Goal: Transaction & Acquisition: Obtain resource

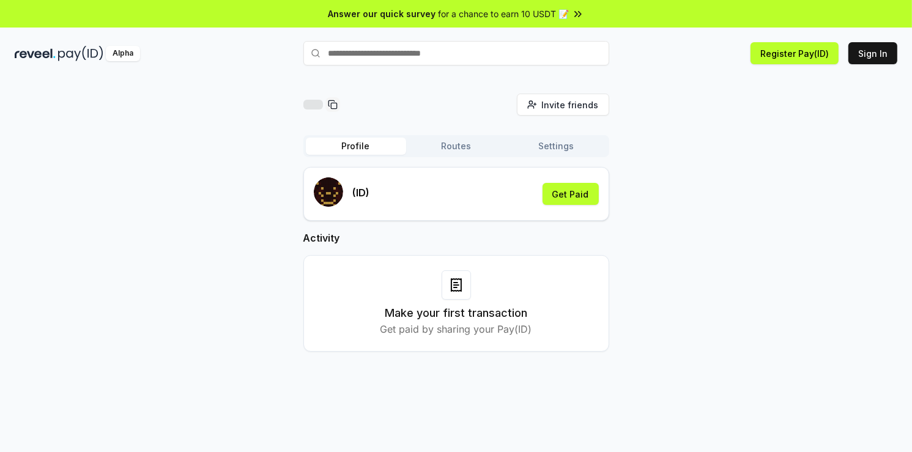
click at [478, 151] on button "Routes" at bounding box center [456, 146] width 100 height 17
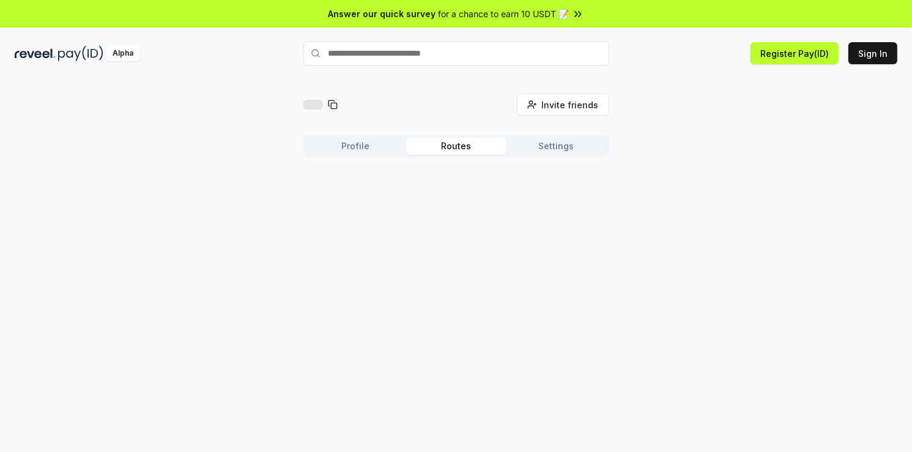
click at [525, 145] on button "Settings" at bounding box center [557, 146] width 100 height 17
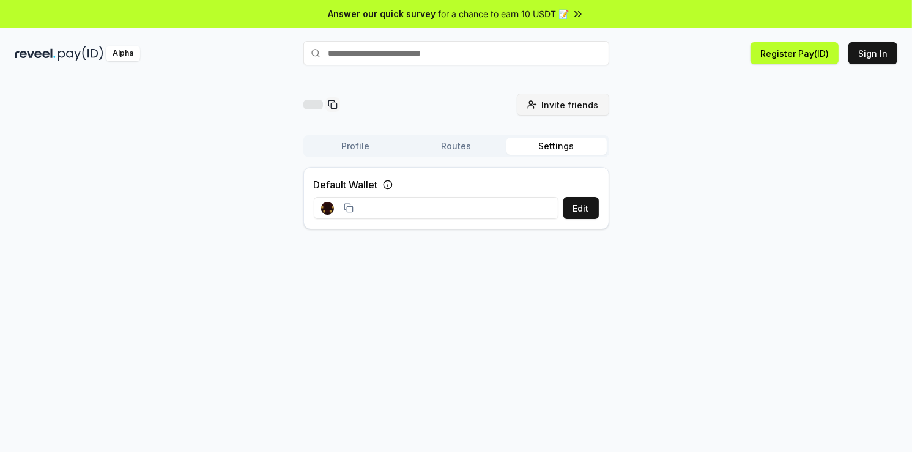
click at [554, 98] on span "Invite friends" at bounding box center [570, 104] width 57 height 13
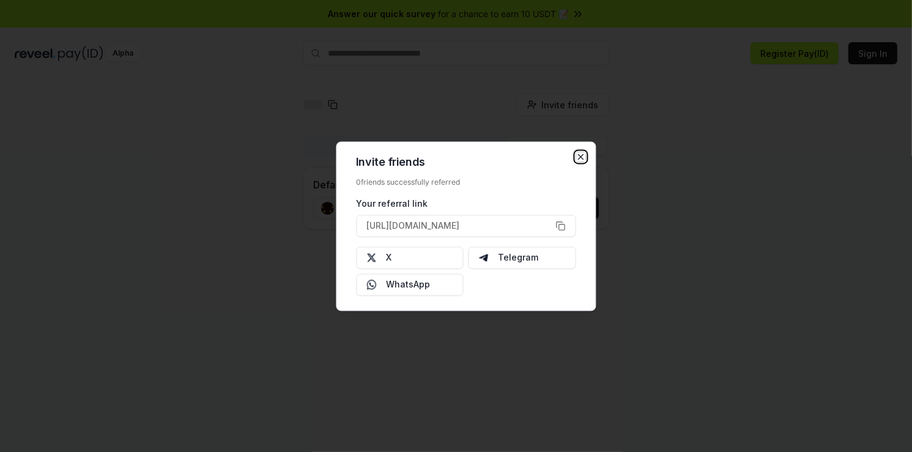
click at [576, 154] on icon "button" at bounding box center [581, 157] width 10 height 10
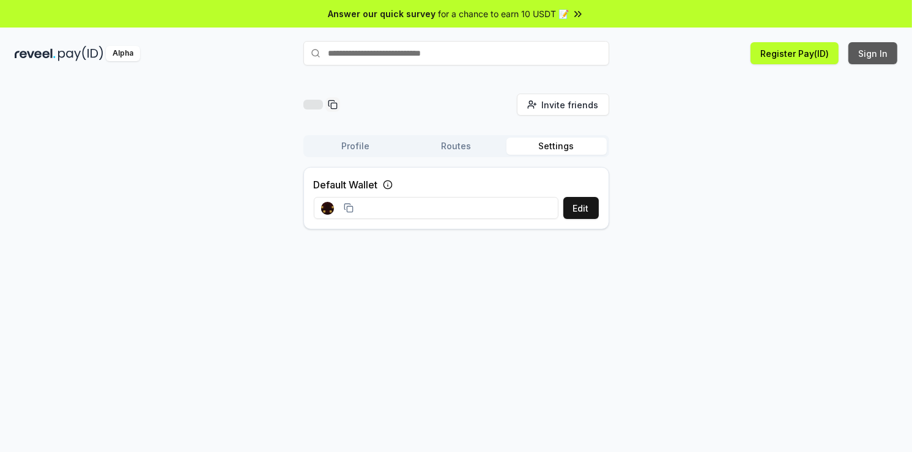
click at [867, 46] on button "Sign In" at bounding box center [872, 53] width 49 height 22
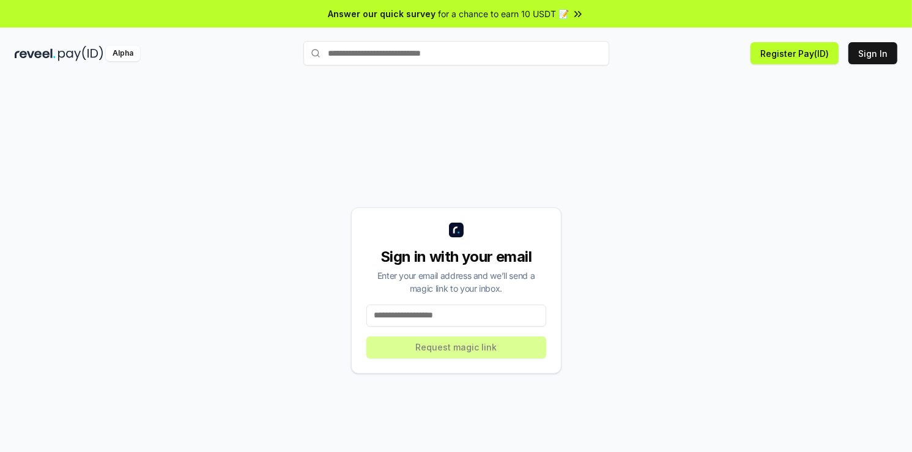
click at [519, 317] on input at bounding box center [456, 316] width 180 height 22
